Goal: Task Accomplishment & Management: Use online tool/utility

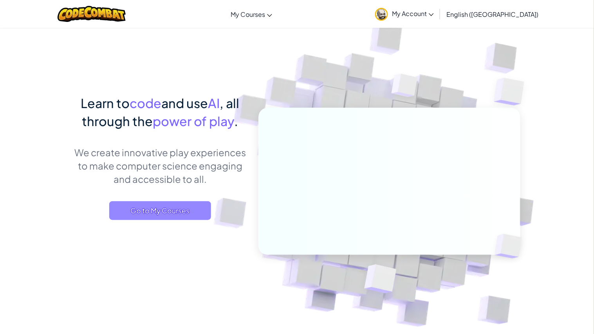
click at [177, 209] on span "Go to My Courses" at bounding box center [160, 210] width 102 height 19
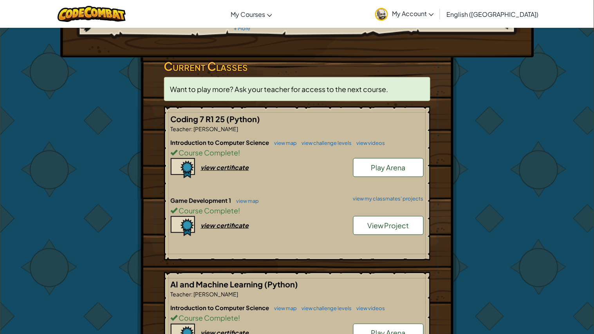
scroll to position [104, 0]
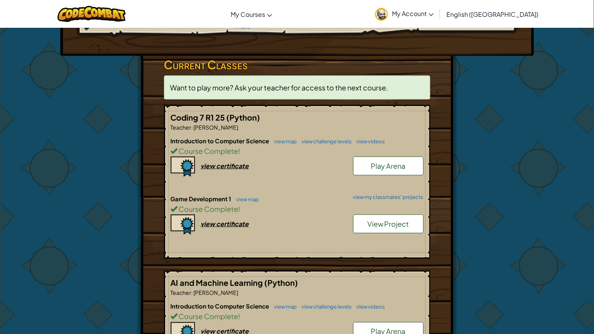
click at [373, 223] on span "View Project" at bounding box center [388, 223] width 42 height 9
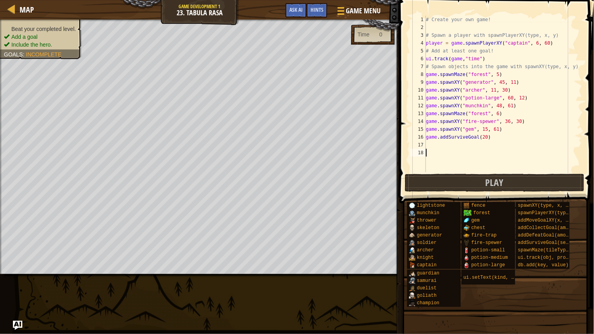
click at [487, 56] on div "# Create your own game! # Spawn a player with spawnPlayerXY(type, x, y) player …" at bounding box center [503, 102] width 158 height 172
type textarea "ui.track(game,"time")"
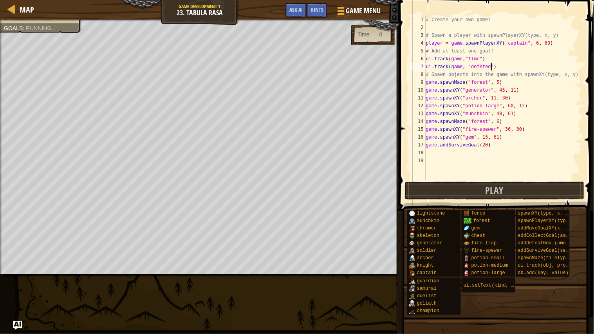
scroll to position [3, 10]
type textarea "ui.track(game, "defeted")"
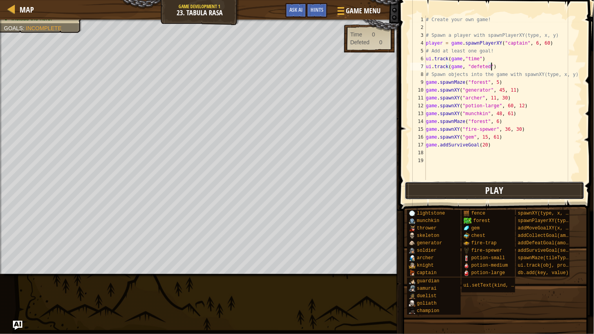
click at [474, 185] on button "Play" at bounding box center [495, 191] width 180 height 18
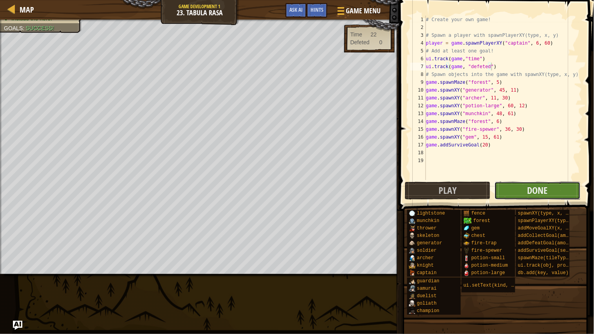
click at [549, 189] on button "Done" at bounding box center [537, 191] width 86 height 18
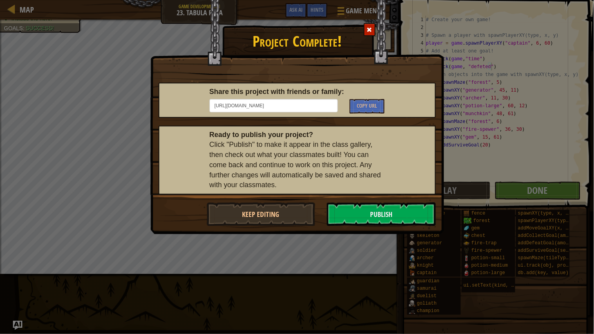
click at [328, 41] on h1 "Project Complete!" at bounding box center [297, 39] width 293 height 20
click at [369, 32] on span at bounding box center [369, 29] width 5 height 5
